Goal: Transaction & Acquisition: Subscribe to service/newsletter

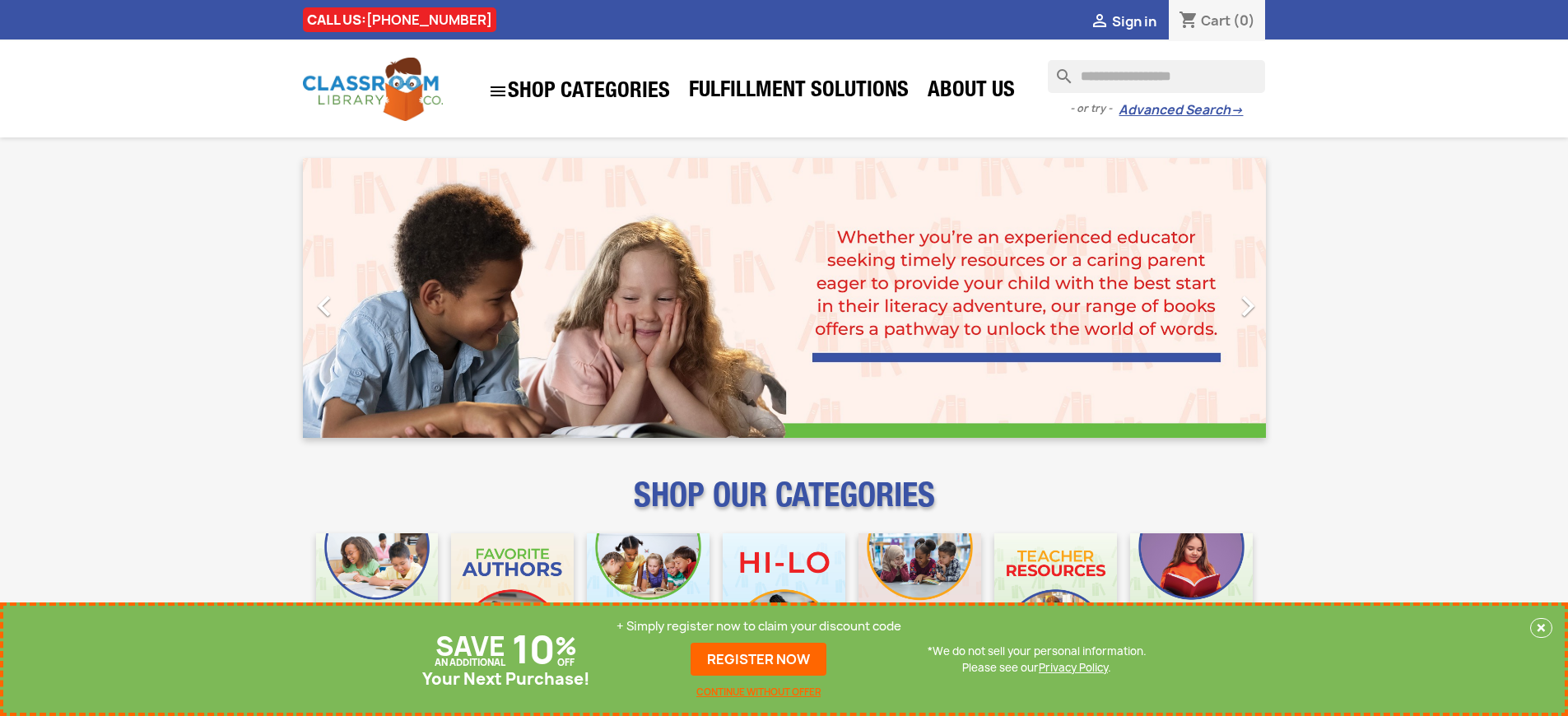
click at [759, 626] on p "+ Simply register now to claim your discount code" at bounding box center [759, 626] width 284 height 16
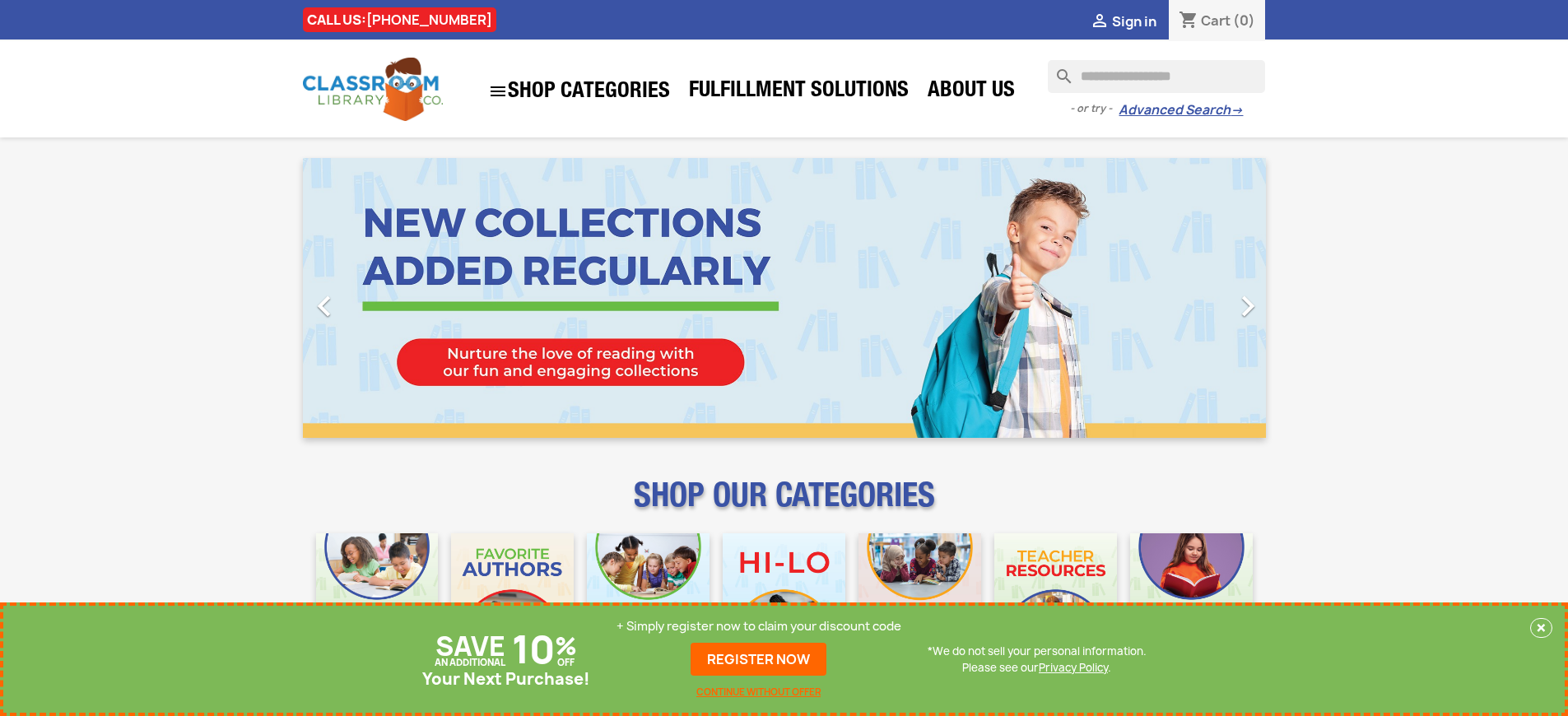
click at [759, 626] on p "+ Simply register now to claim your discount code" at bounding box center [759, 626] width 284 height 16
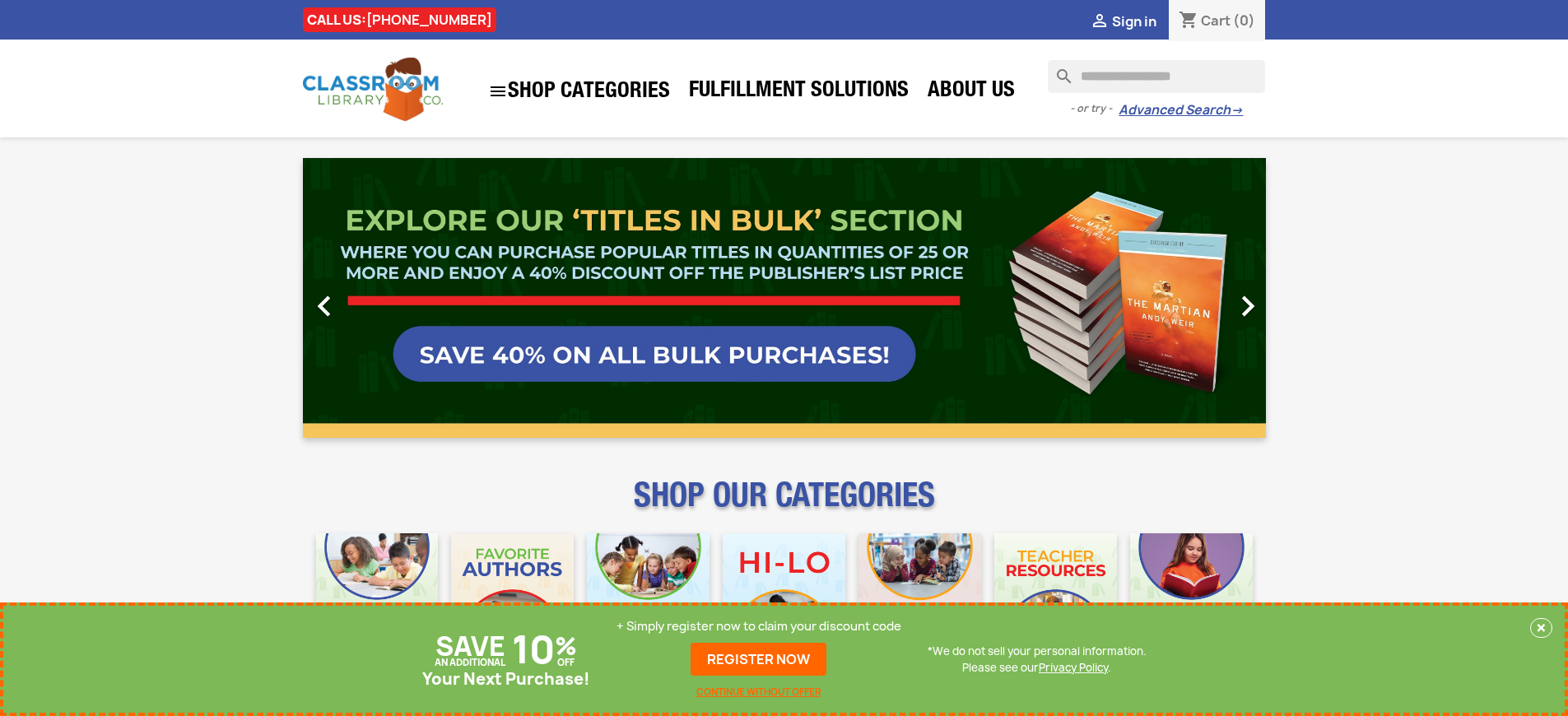
click at [759, 626] on p "+ Simply register now to claim your discount code" at bounding box center [759, 626] width 284 height 16
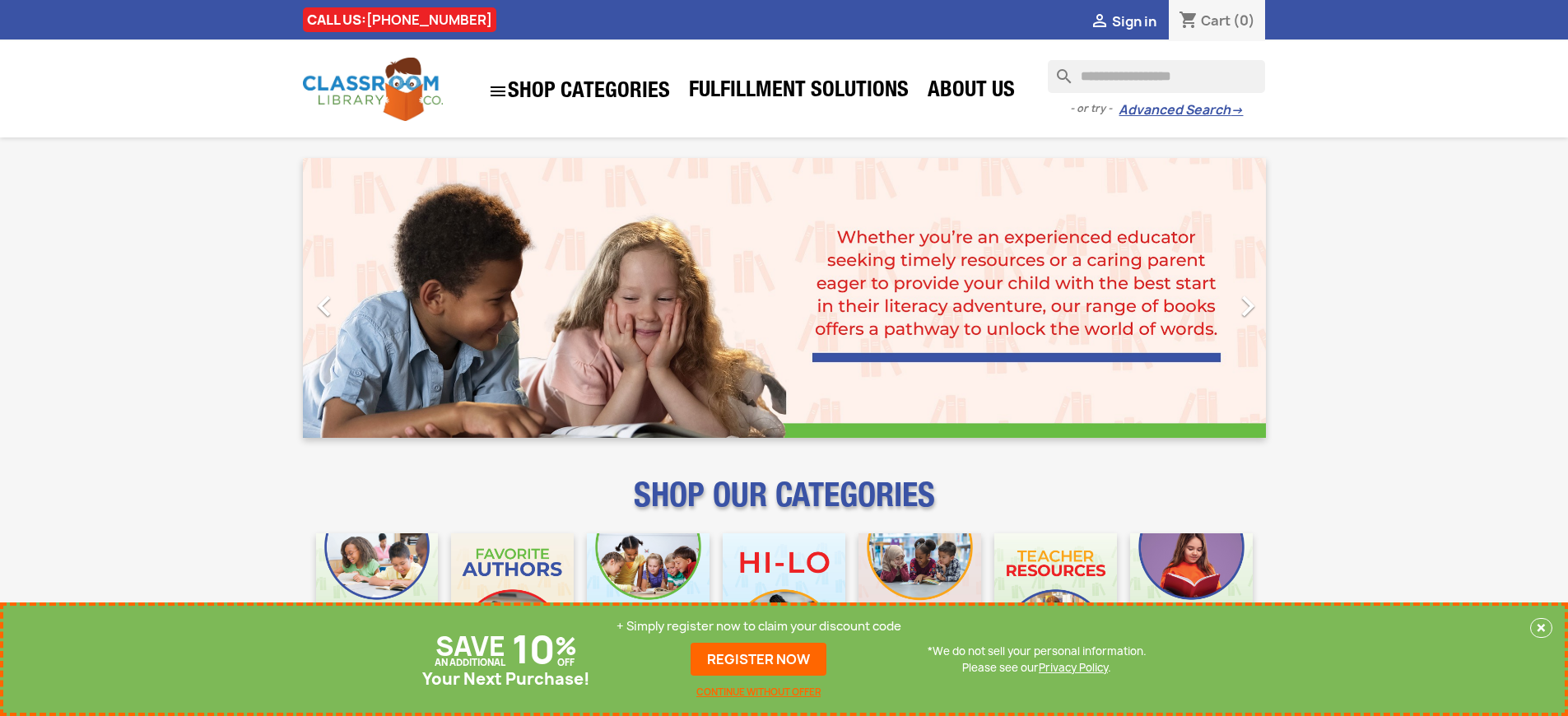
click at [759, 626] on p "+ Simply register now to claim your discount code" at bounding box center [759, 626] width 284 height 16
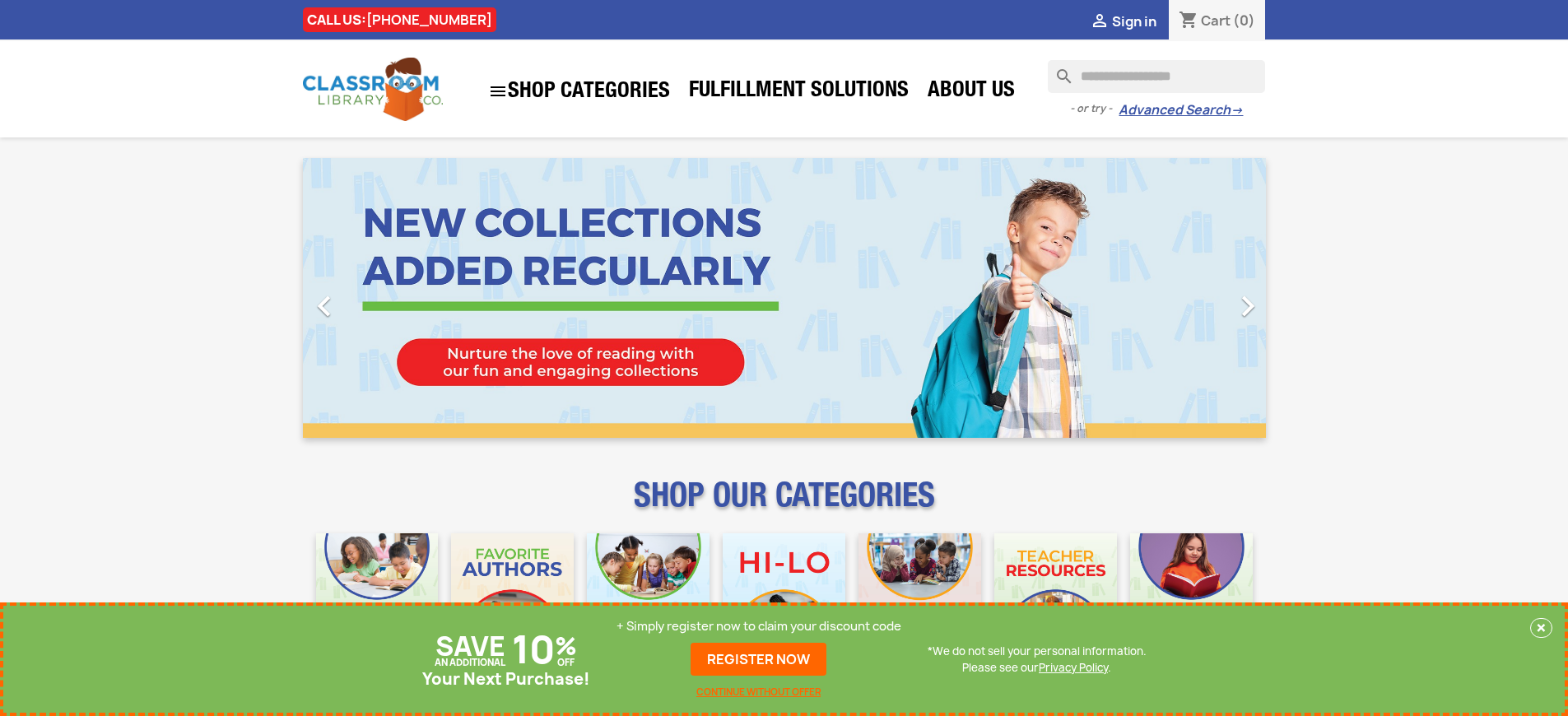
click at [759, 626] on p "+ Simply register now to claim your discount code" at bounding box center [759, 626] width 284 height 16
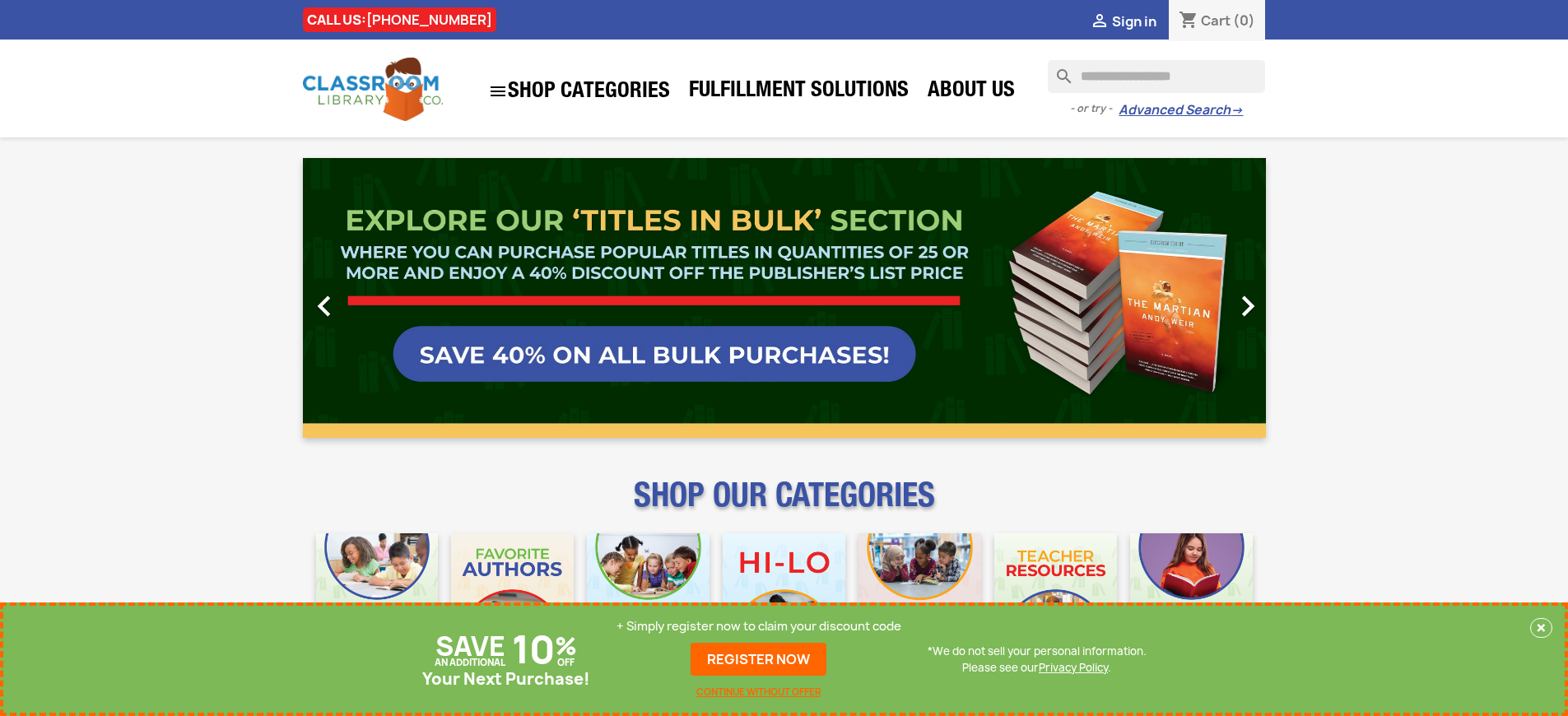
click at [759, 626] on p "+ Simply register now to claim your discount code" at bounding box center [759, 626] width 284 height 16
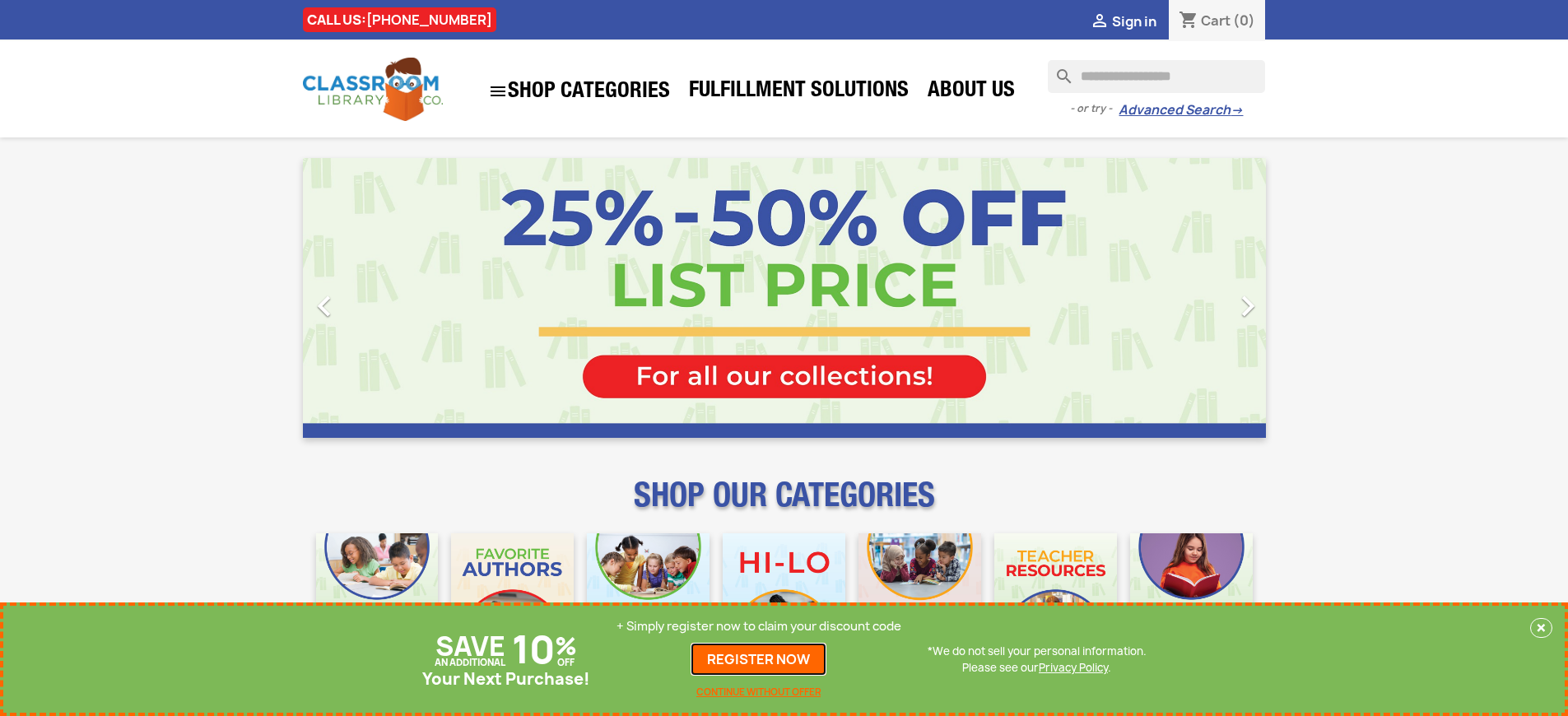
click at [759, 659] on link "REGISTER NOW" at bounding box center [758, 659] width 136 height 33
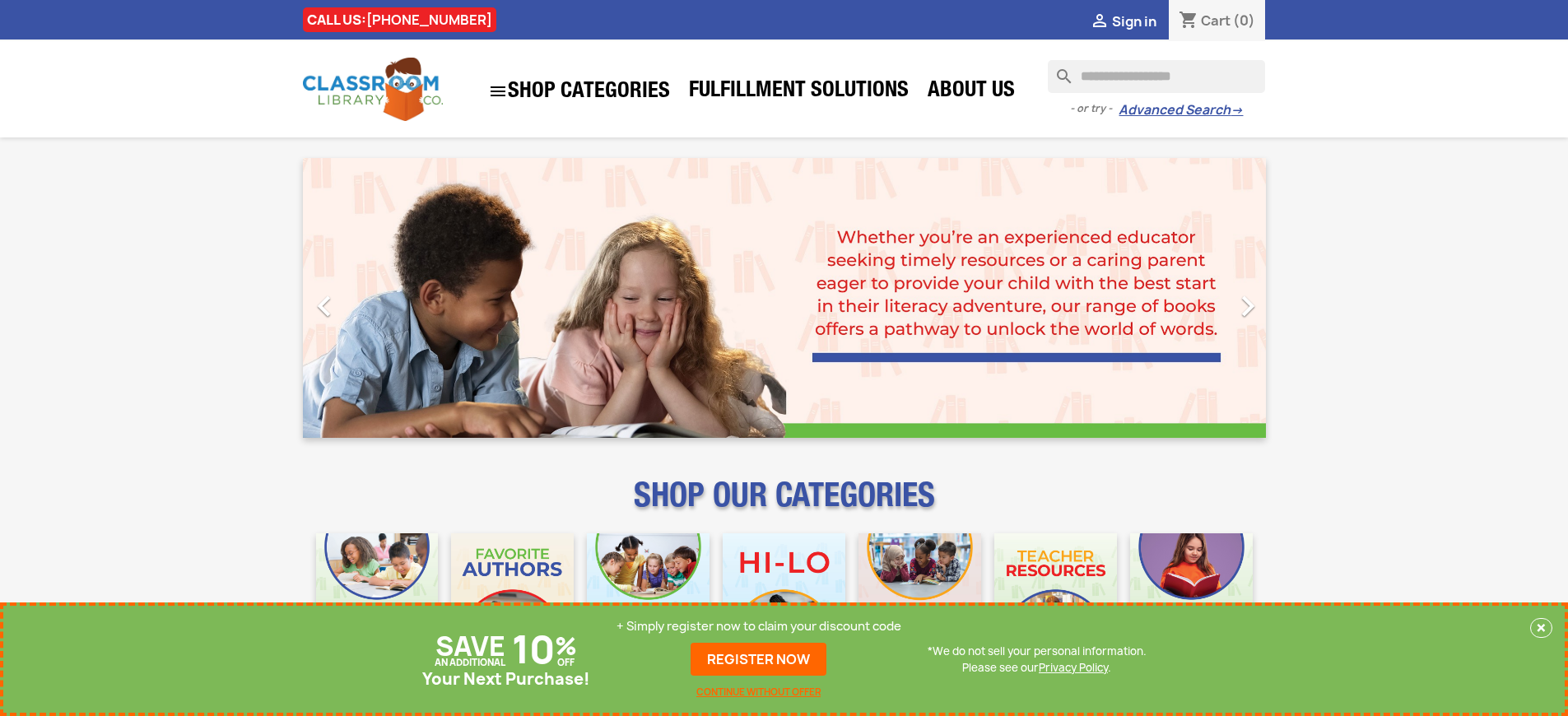
click at [759, 626] on p "+ Simply register now to claim your discount code" at bounding box center [759, 626] width 284 height 16
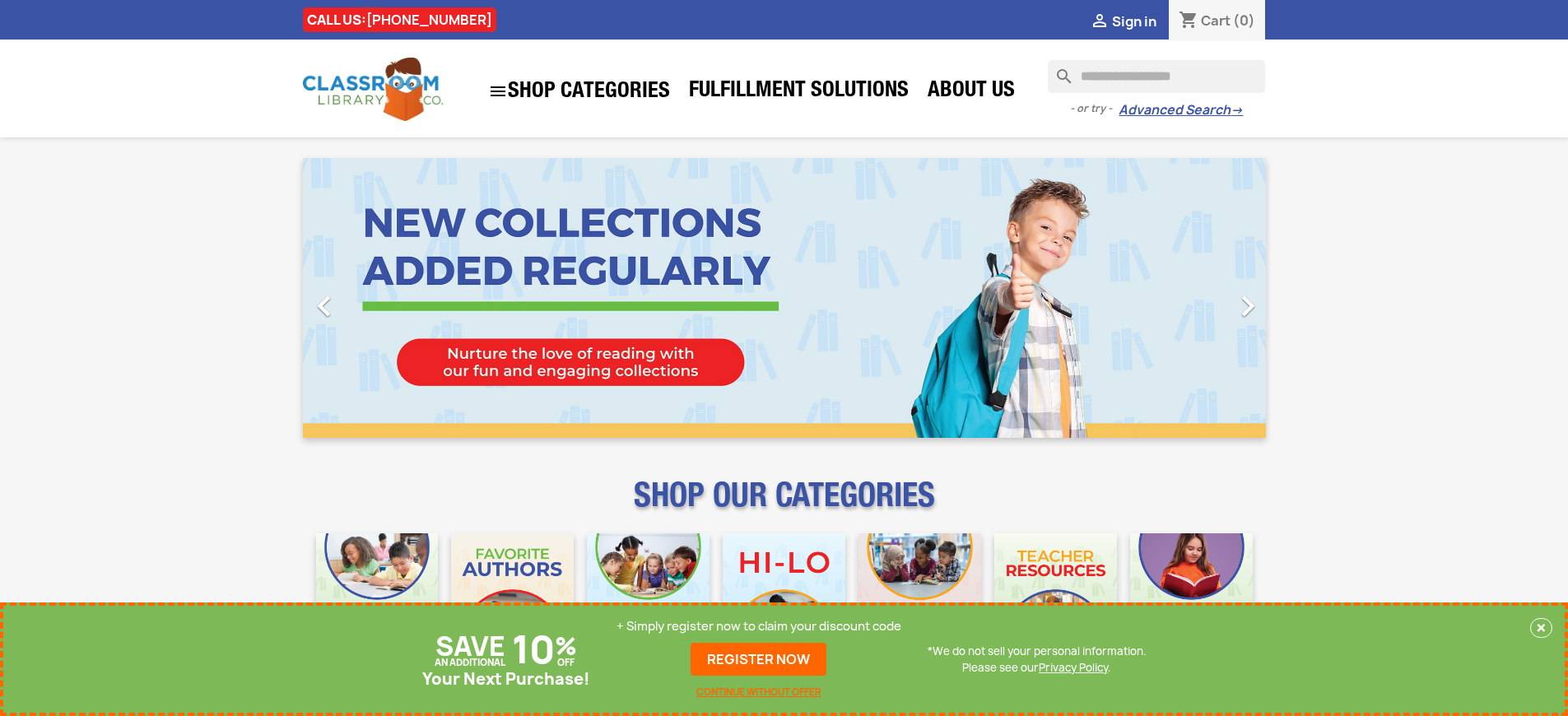
click at [759, 626] on p "+ Simply register now to claim your discount code" at bounding box center [759, 626] width 284 height 16
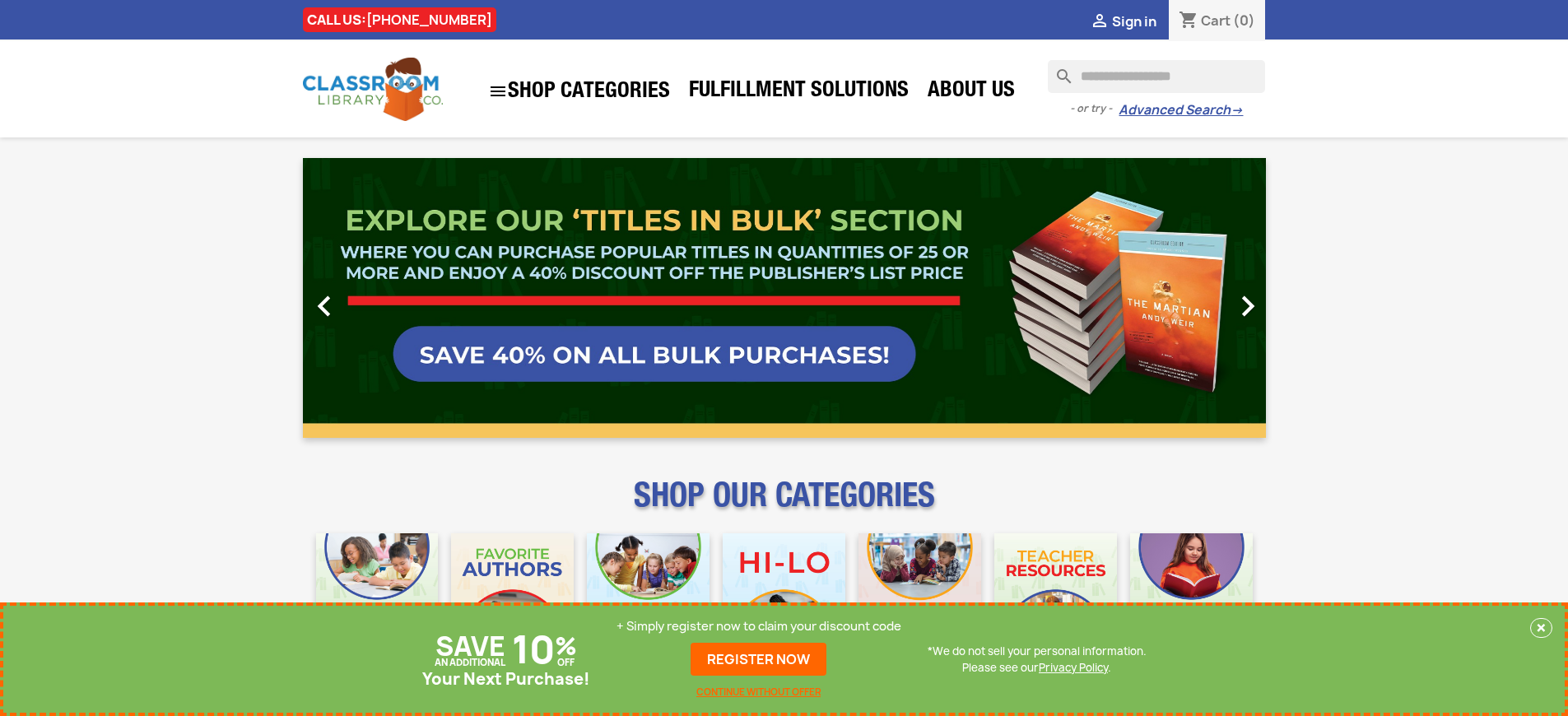
click at [759, 626] on p "+ Simply register now to claim your discount code" at bounding box center [759, 626] width 284 height 16
click at [759, 659] on link "REGISTER NOW" at bounding box center [758, 659] width 136 height 33
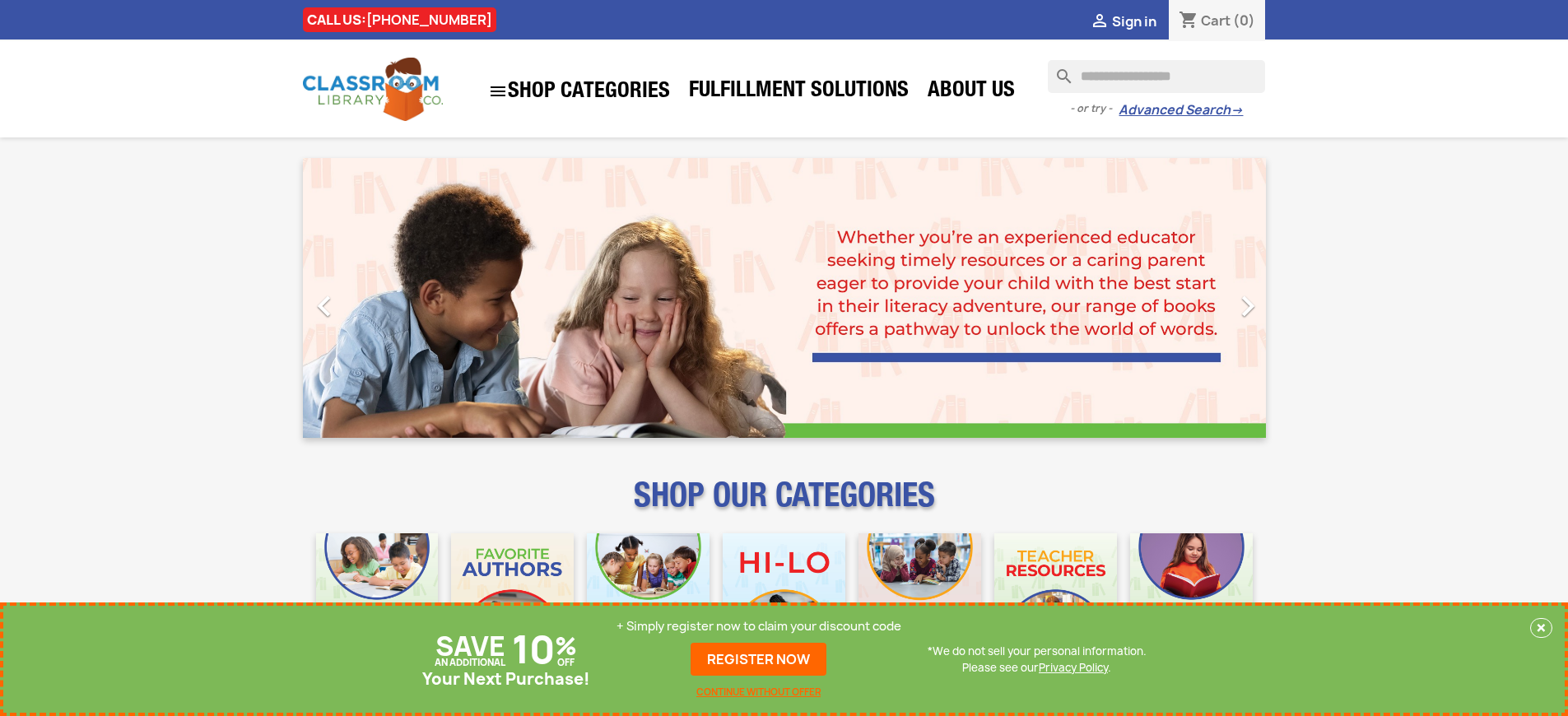
click at [759, 626] on p "+ Simply register now to claim your discount code" at bounding box center [759, 626] width 284 height 16
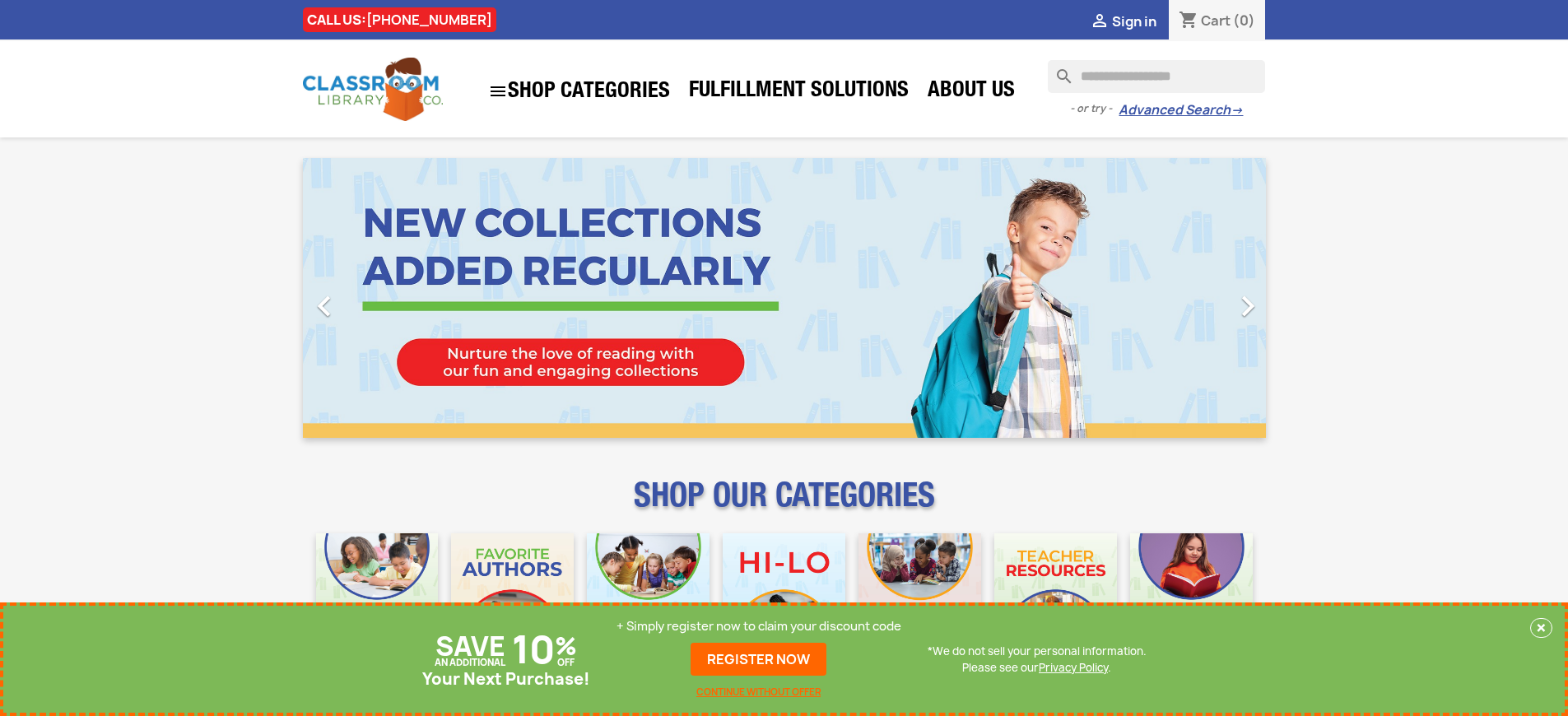
click at [759, 626] on p "+ Simply register now to claim your discount code" at bounding box center [759, 626] width 284 height 16
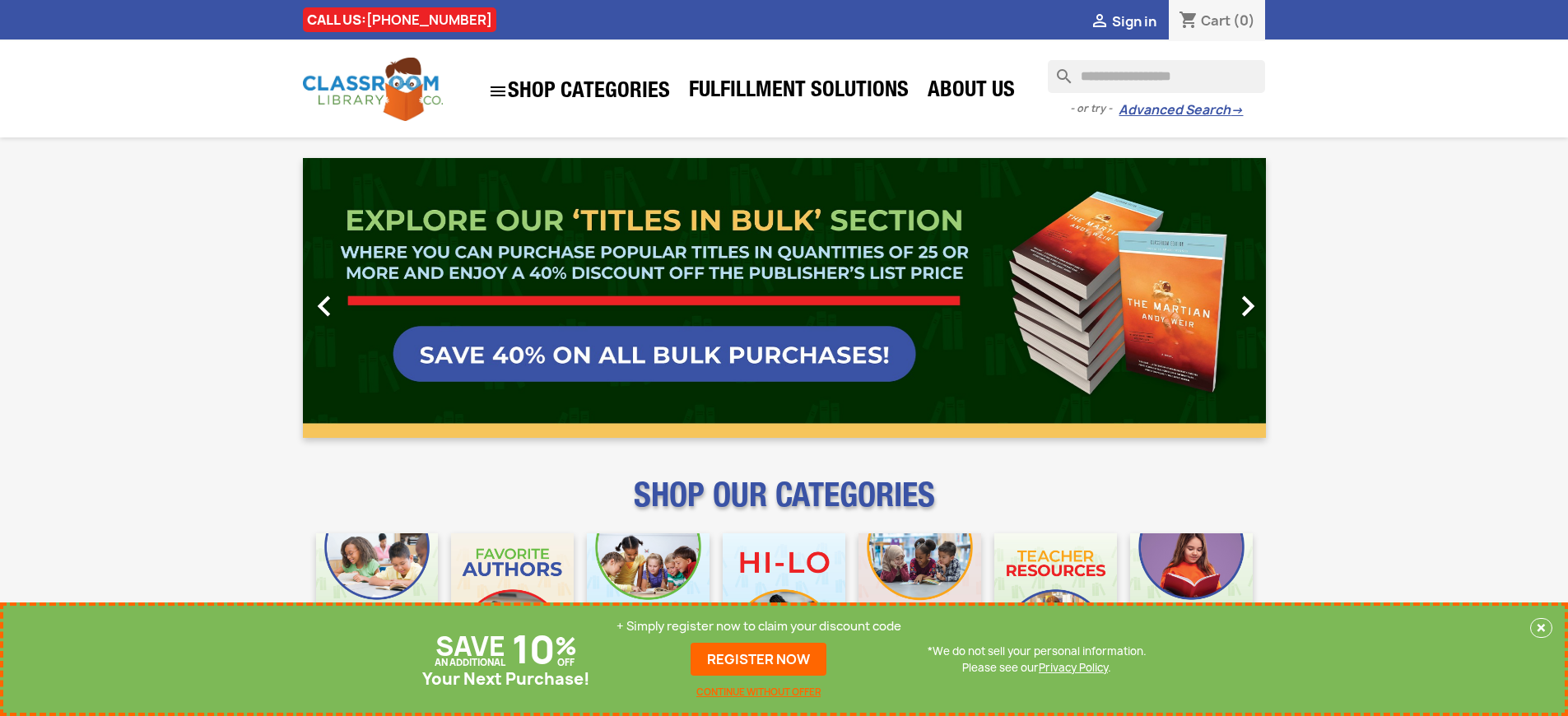
click at [759, 626] on p "+ Simply register now to claim your discount code" at bounding box center [759, 626] width 284 height 16
click at [759, 659] on link "REGISTER NOW" at bounding box center [758, 659] width 136 height 33
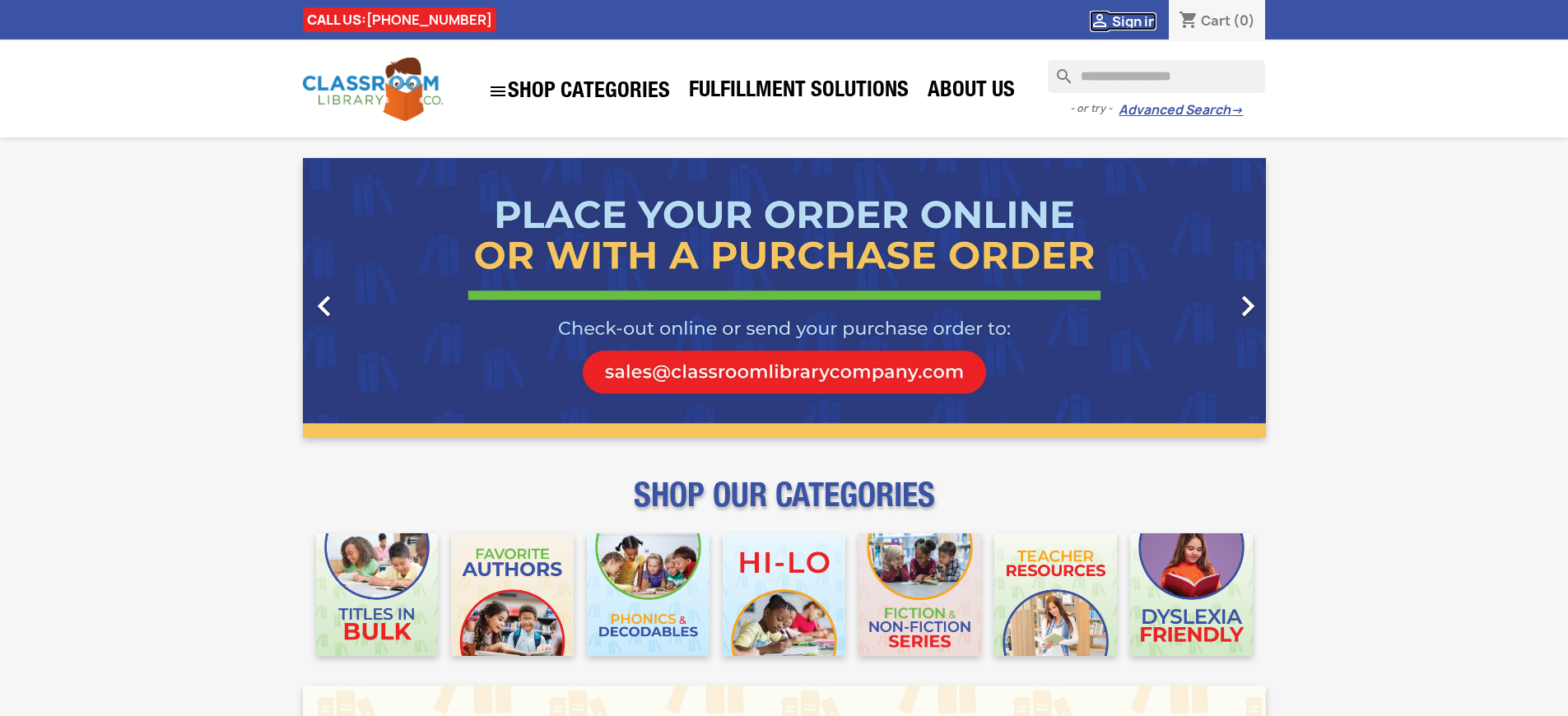
click at [1134, 21] on span "Sign in" at bounding box center [1134, 21] width 44 height 18
